Goal: Task Accomplishment & Management: Complete application form

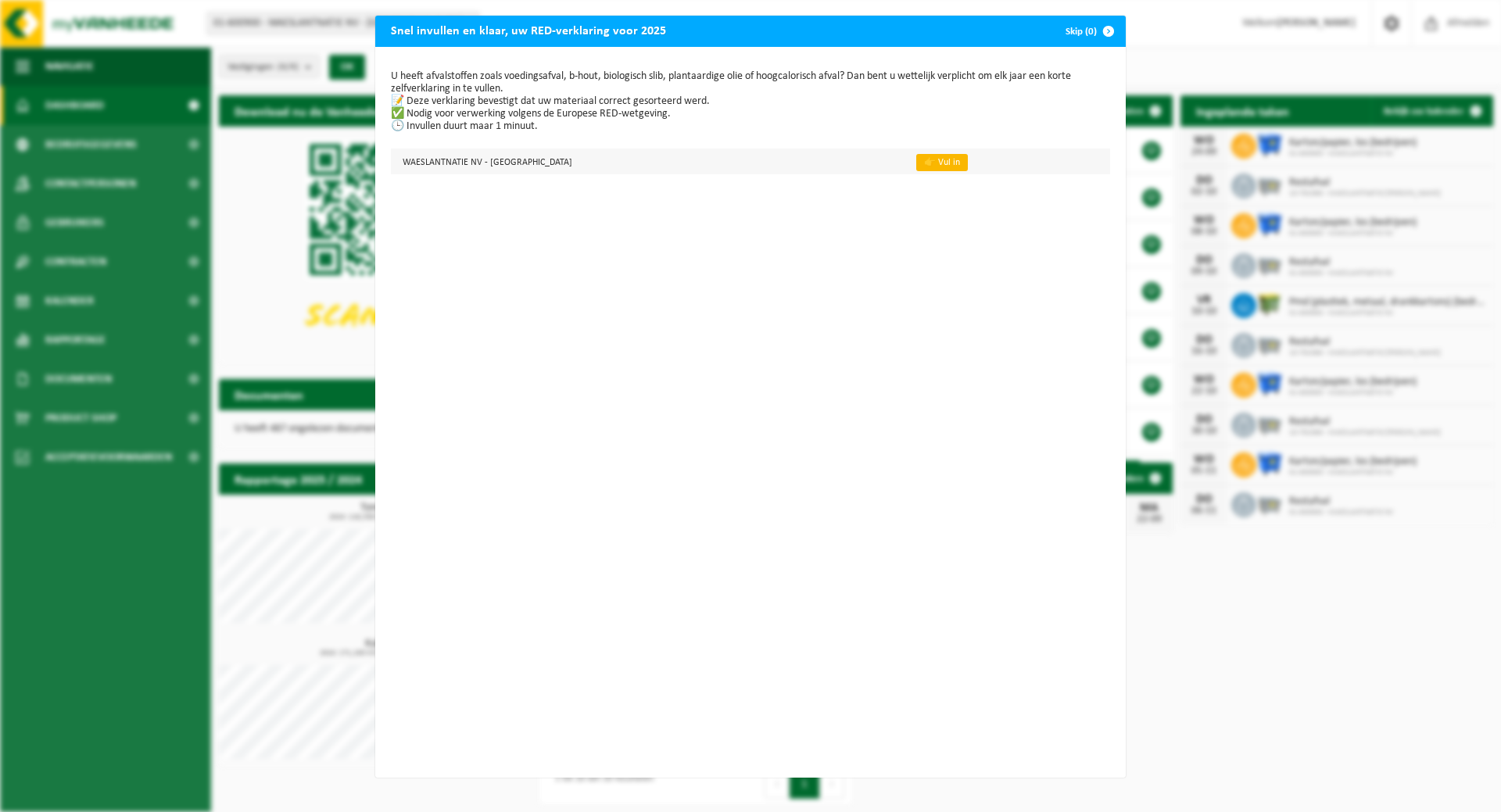
click at [916, 161] on link "👉 Vul in" at bounding box center [942, 162] width 52 height 17
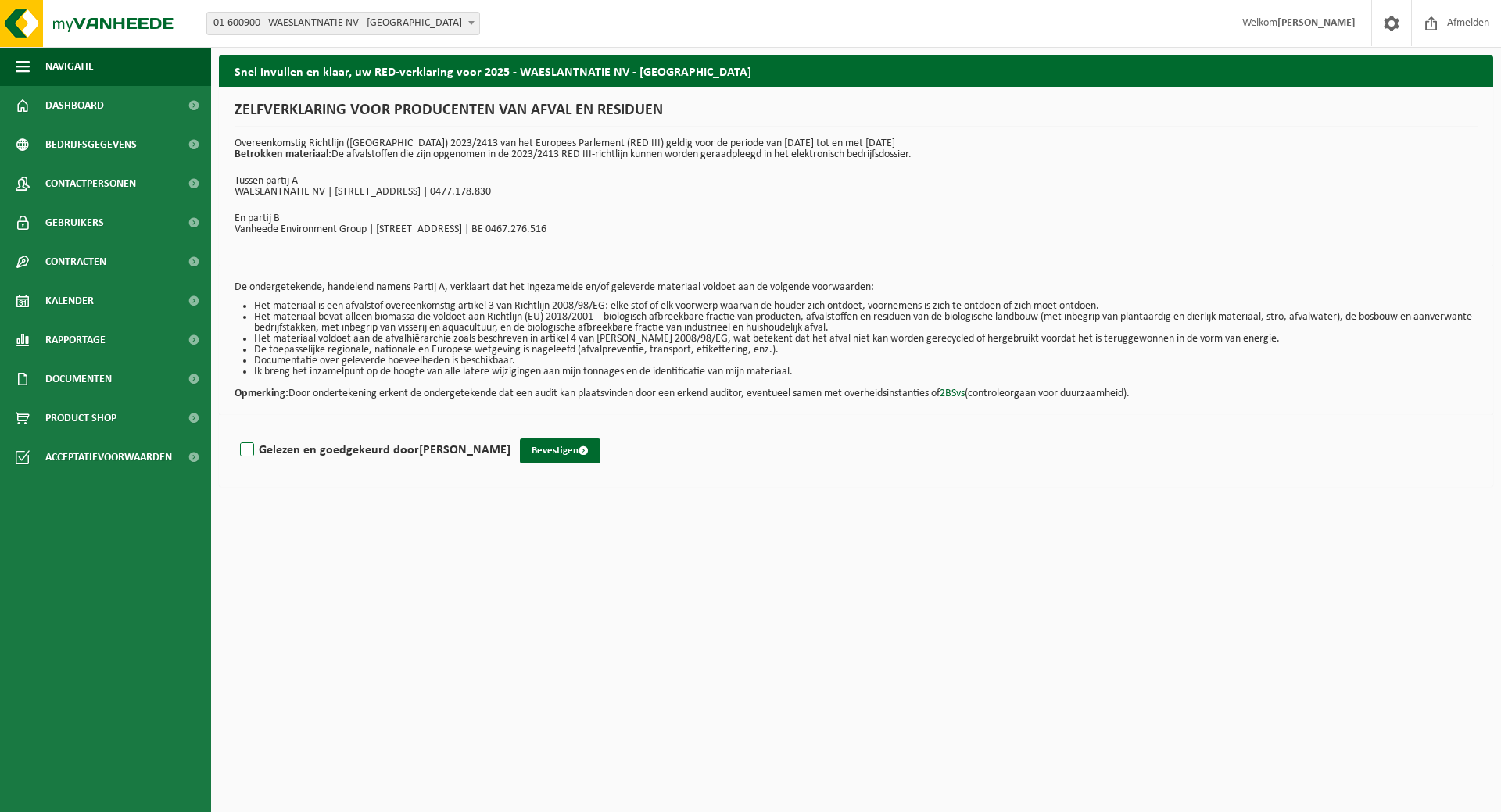
click at [248, 449] on label "Gelezen en goedgekeurd door Frederik Brys" at bounding box center [373, 450] width 273 height 23
click at [510, 431] on input "Gelezen en goedgekeurd door Frederik Brys" at bounding box center [510, 430] width 1 height 1
checkbox input "true"
click at [519, 455] on button "Bevestigen" at bounding box center [559, 451] width 81 height 25
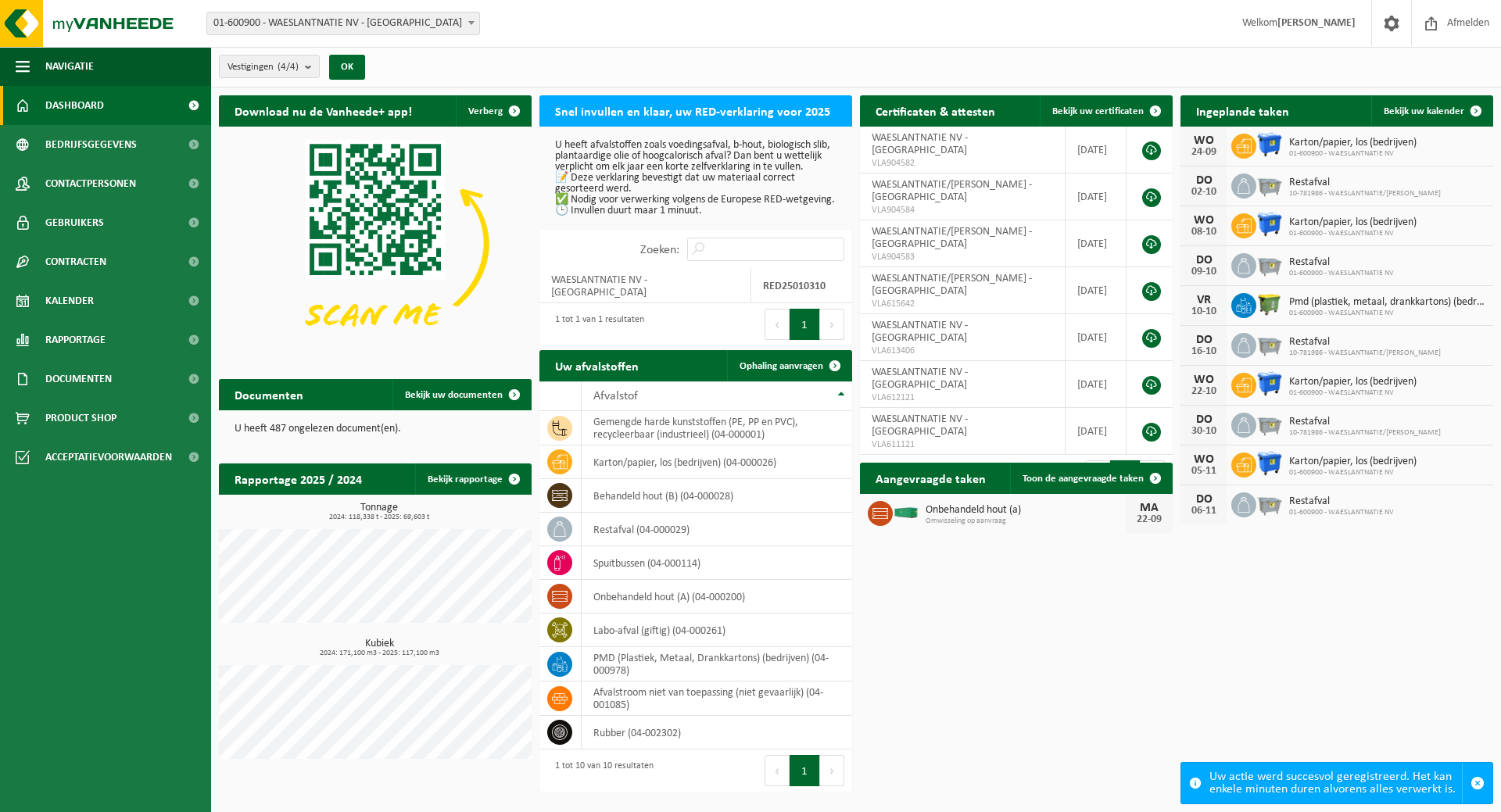
click at [1326, 780] on div "Uw actie werd succesvol geregistreerd. Het kan enkele minuten duren alvorens al…" at bounding box center [1336, 783] width 253 height 41
click at [65, 59] on span "Navigatie" at bounding box center [70, 66] width 48 height 39
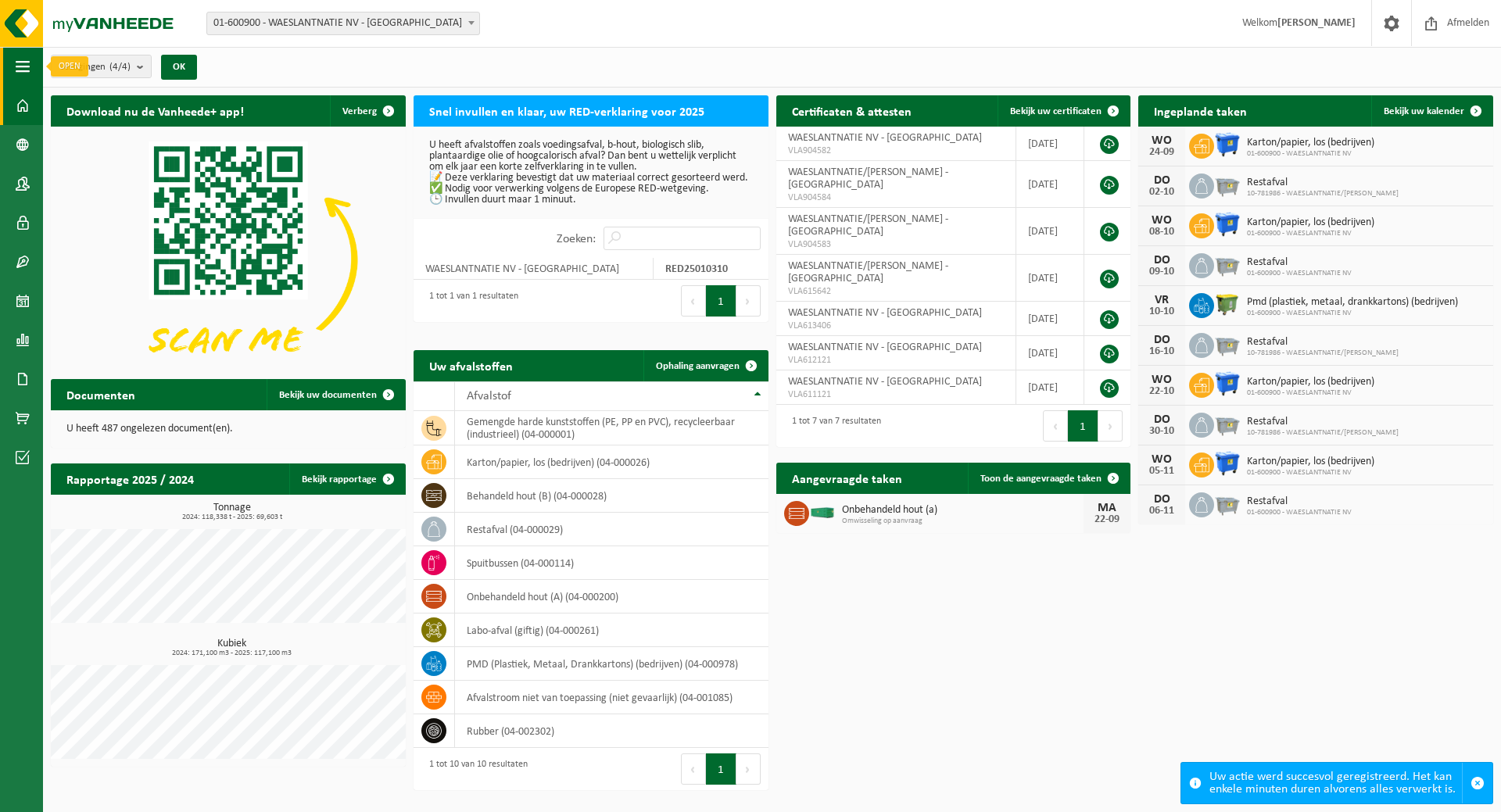
click at [18, 68] on span "button" at bounding box center [22, 66] width 14 height 39
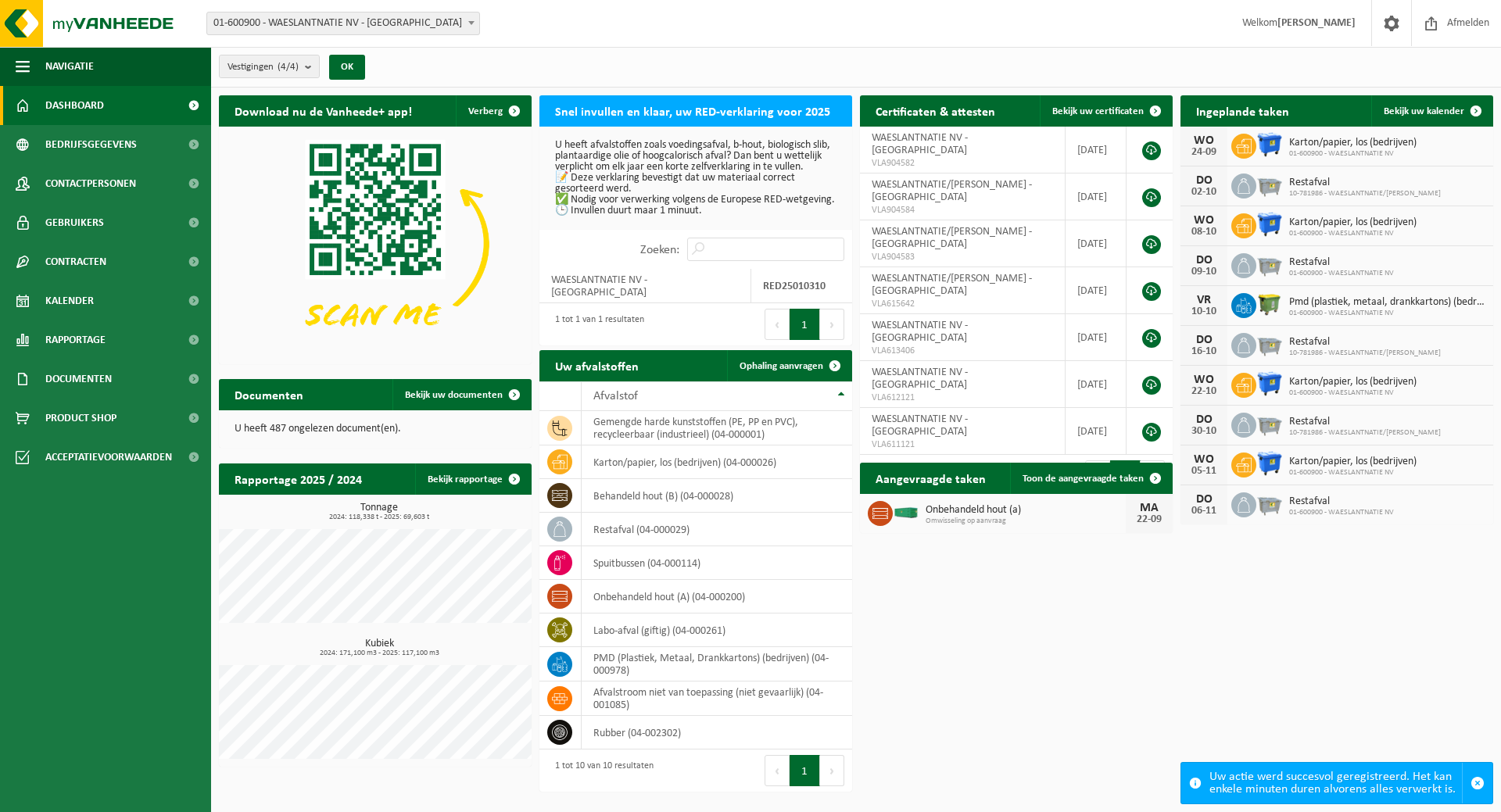
click at [67, 105] on span "Dashboard" at bounding box center [75, 105] width 59 height 39
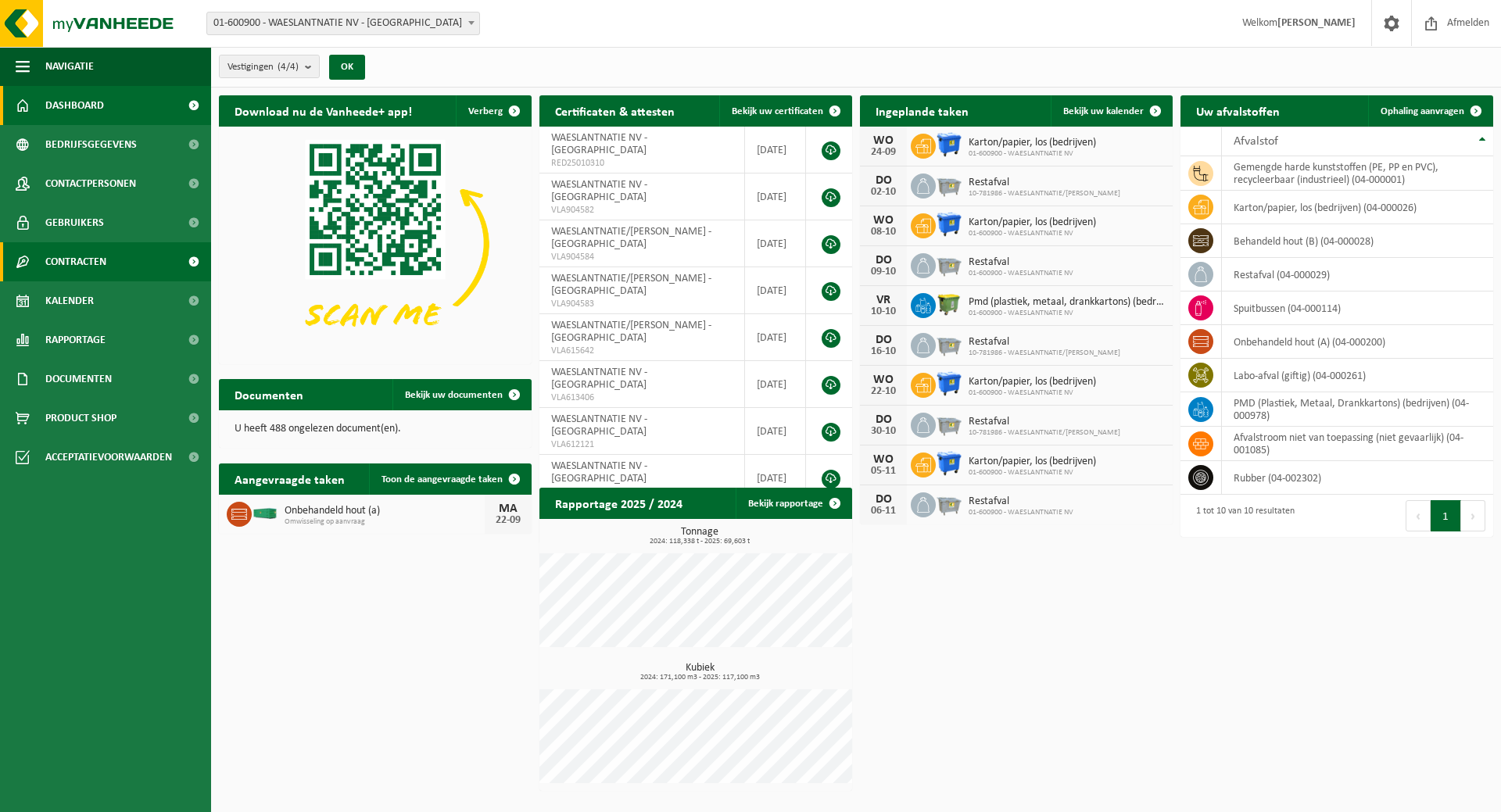
click at [71, 266] on span "Contracten" at bounding box center [76, 262] width 61 height 39
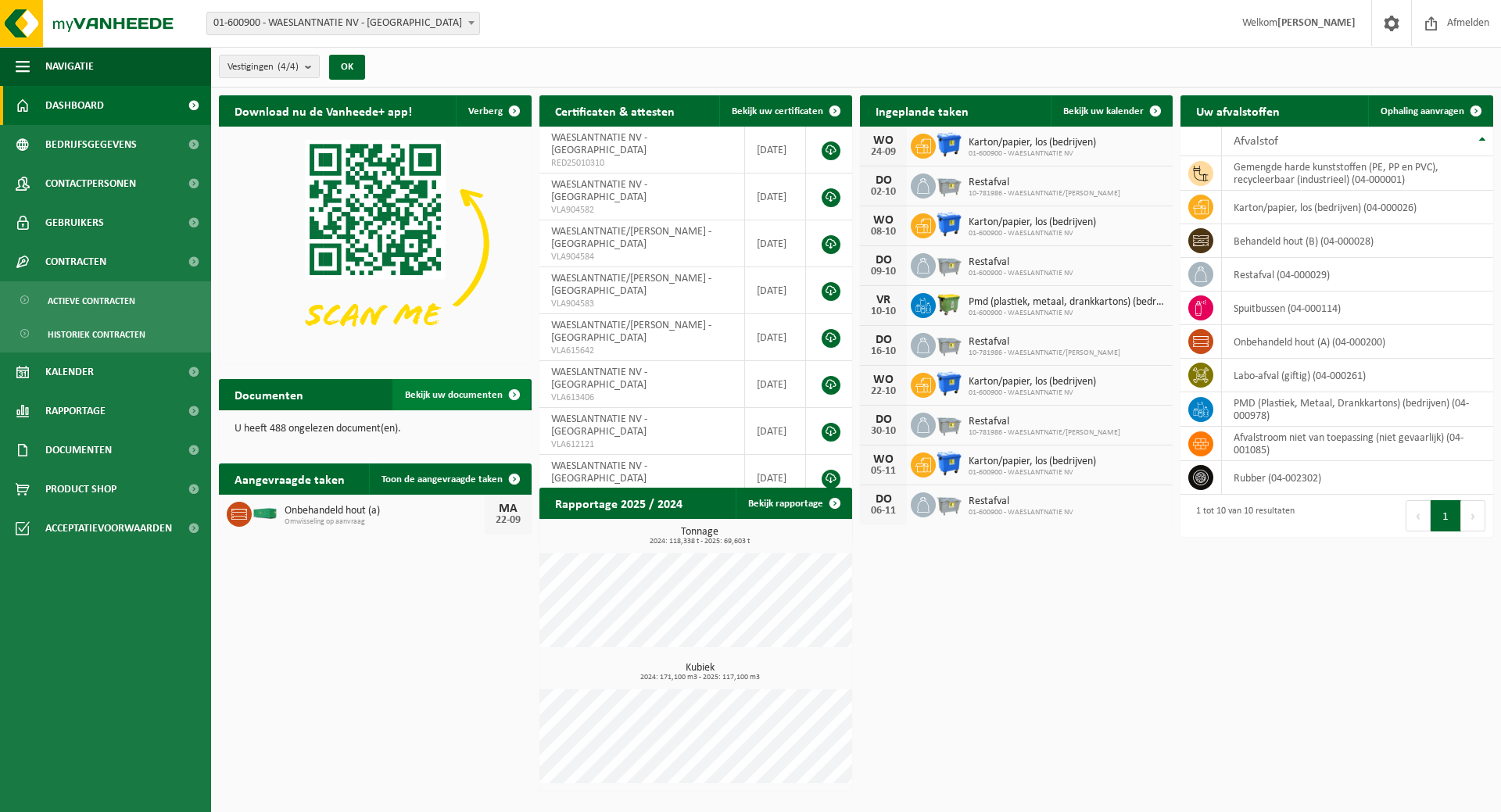
click at [466, 405] on link "Bekijk uw documenten" at bounding box center [461, 395] width 138 height 32
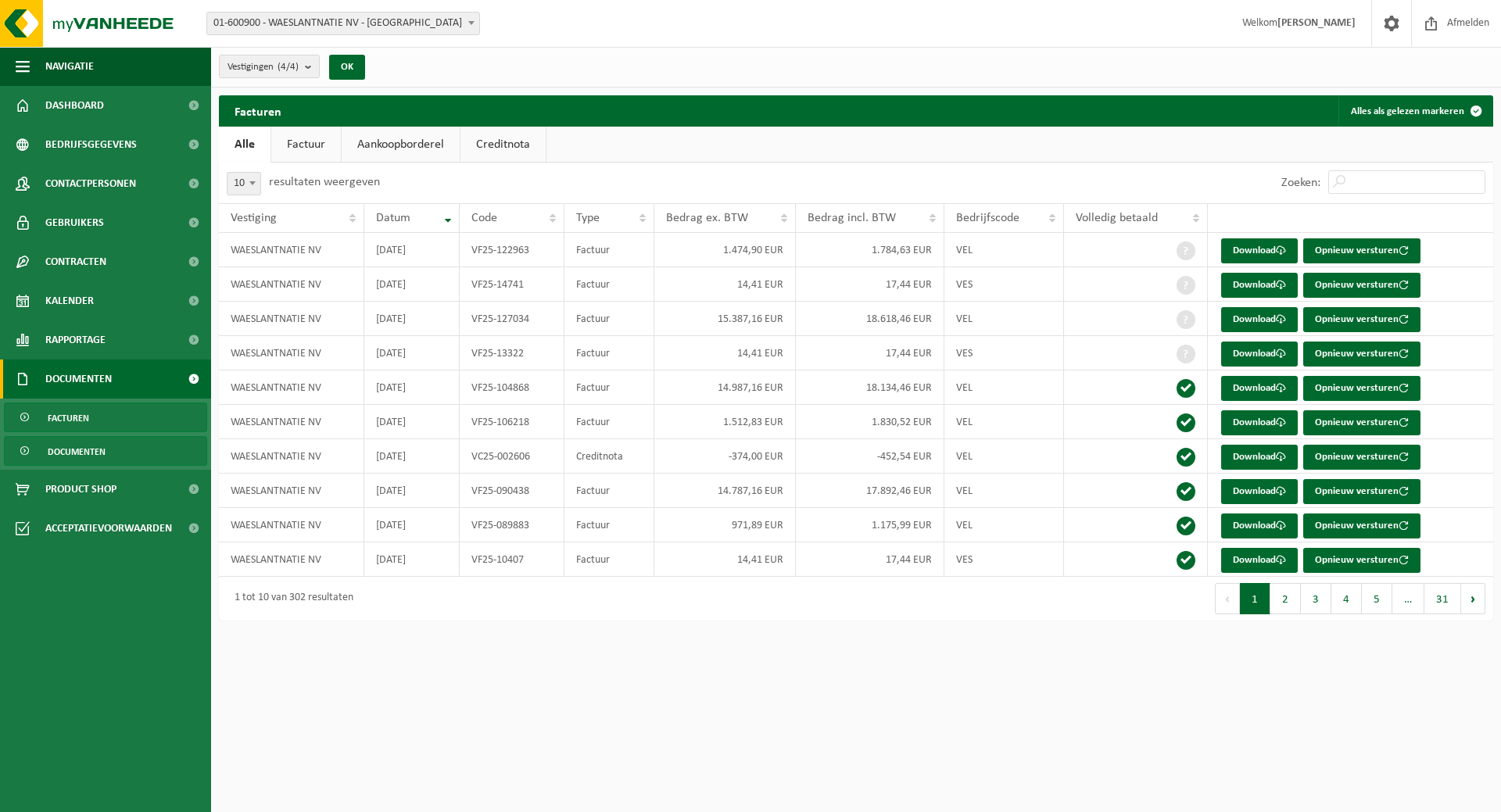
click at [71, 452] on span "Documenten" at bounding box center [76, 452] width 58 height 30
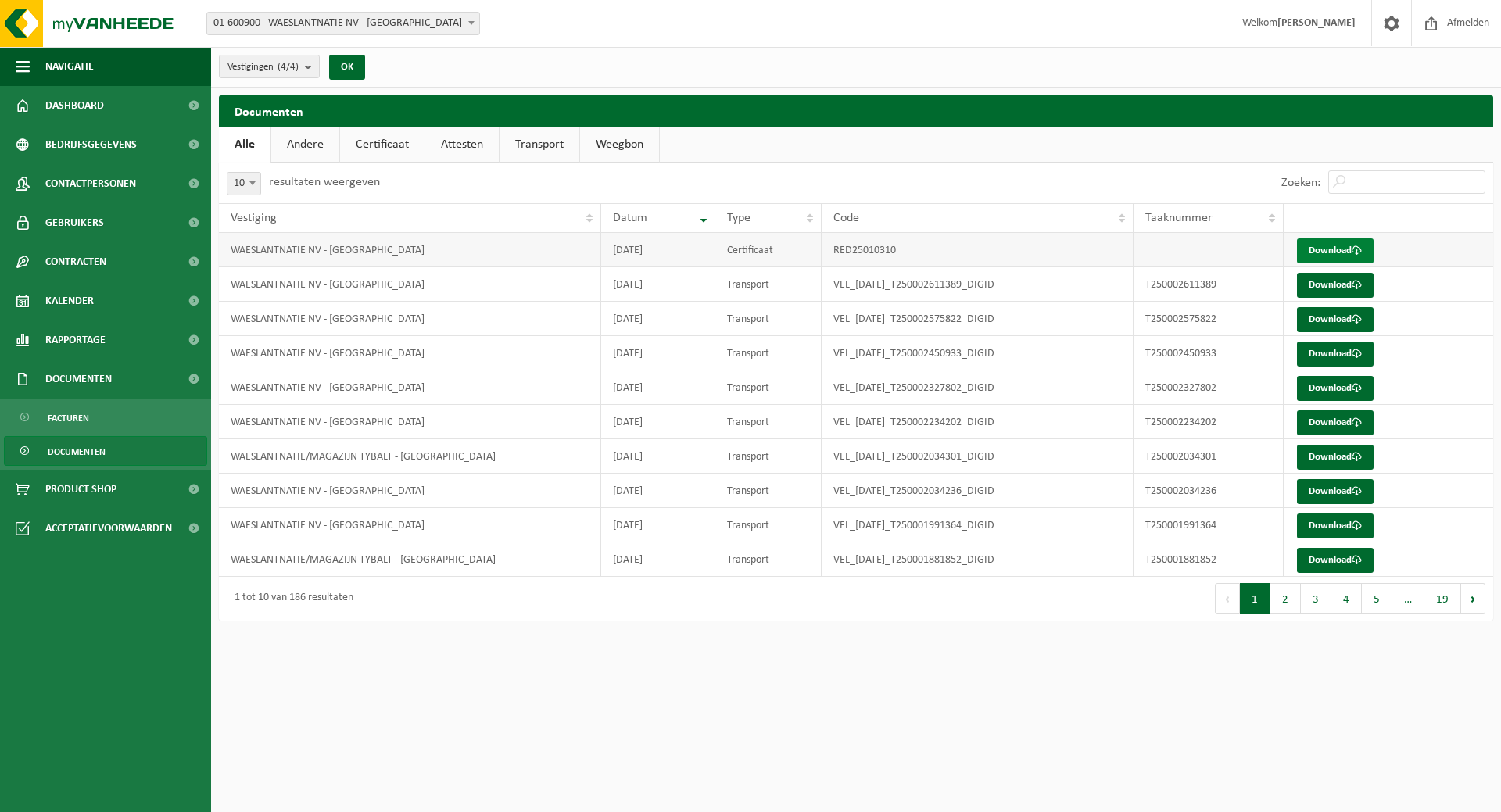
click at [1321, 247] on link "Download" at bounding box center [1335, 251] width 76 height 25
click at [1450, 22] on span "Afmelden" at bounding box center [1468, 22] width 50 height 46
